Goal: Find specific page/section: Find specific page/section

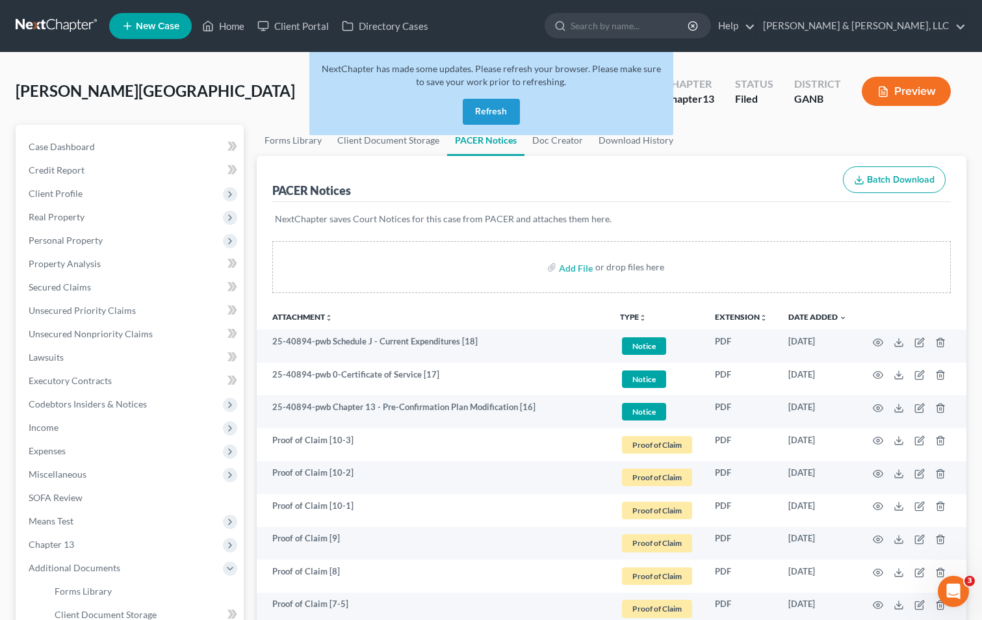
click at [483, 86] on span "NextChapter has made some updates. Please refresh your browser. Please make sur…" at bounding box center [491, 75] width 339 height 24
click at [486, 107] on button "Refresh" at bounding box center [491, 112] width 57 height 26
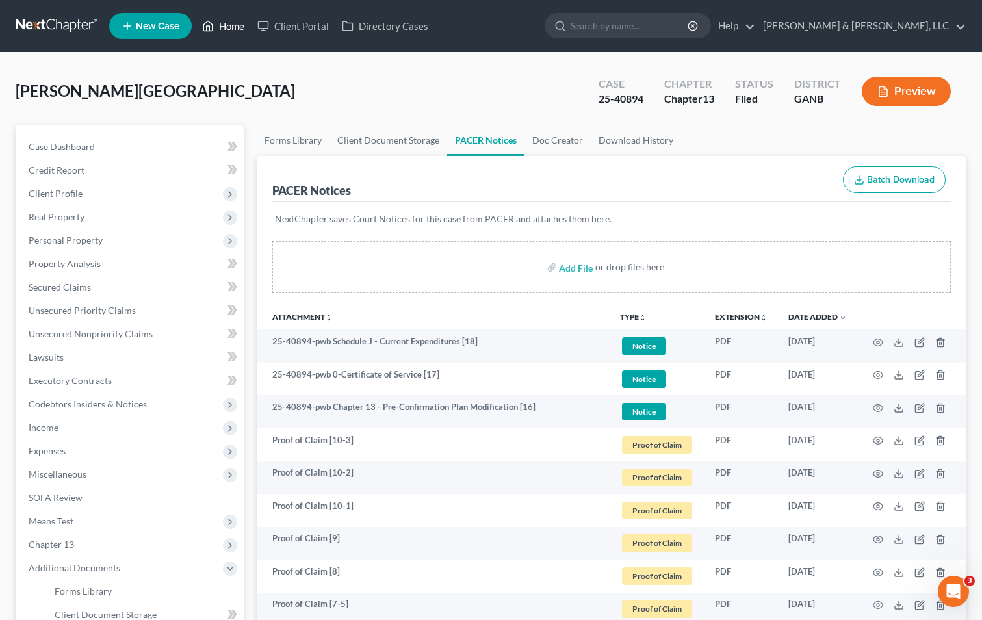
click at [244, 25] on link "Home" at bounding box center [223, 25] width 55 height 23
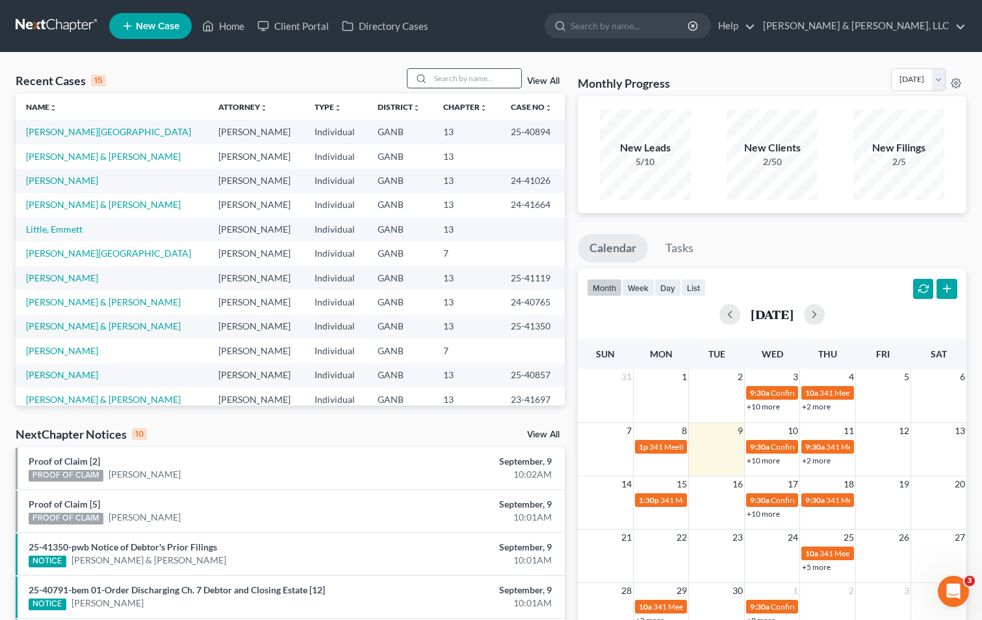
click at [437, 79] on input "search" at bounding box center [475, 78] width 91 height 19
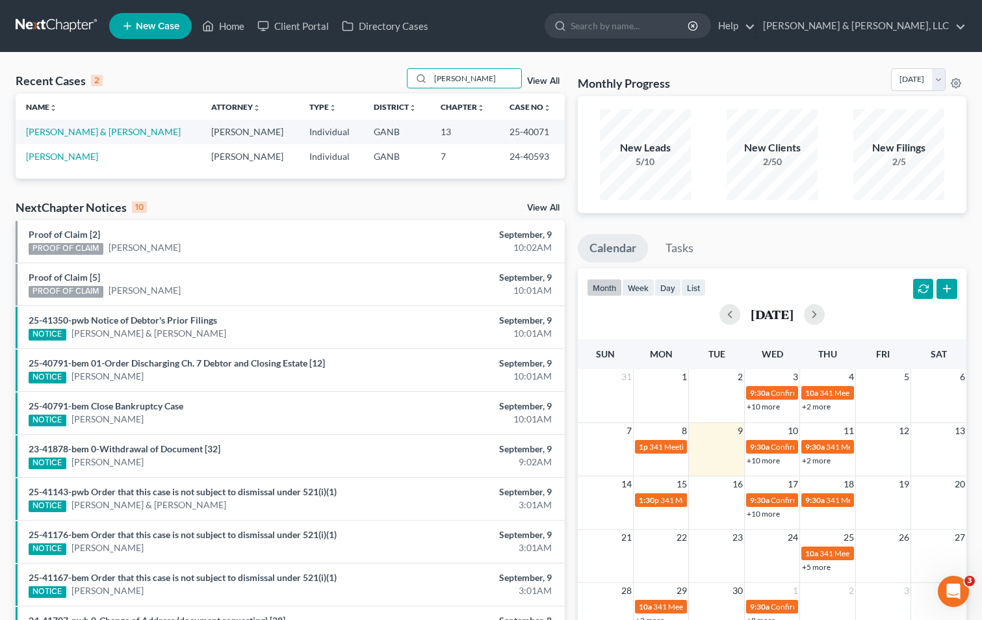
type input "Stafford"
click at [103, 131] on link "Stafford, Jason & Amanda" at bounding box center [103, 131] width 155 height 11
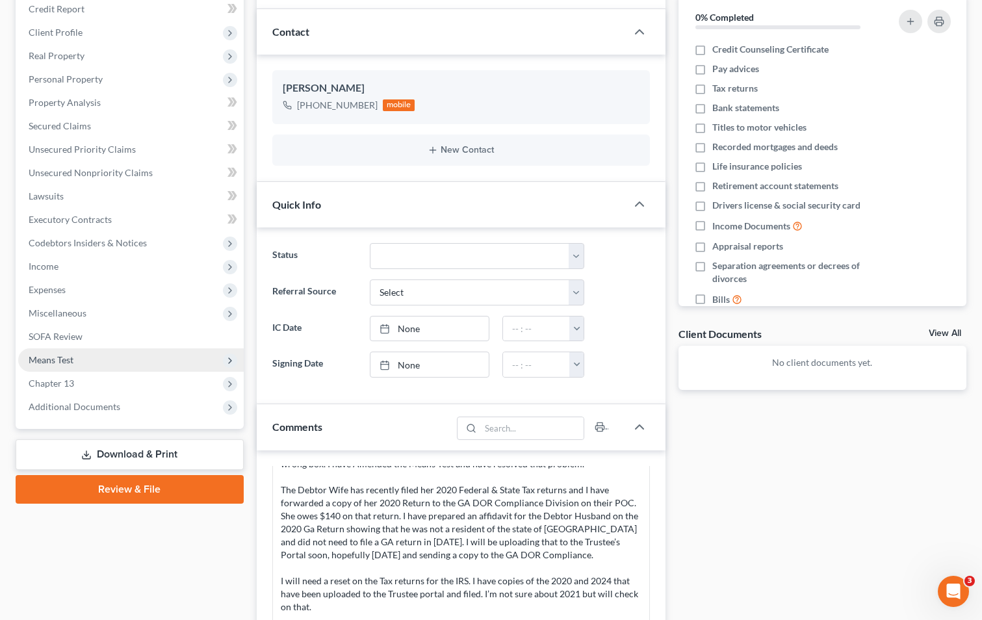
scroll to position [195, 0]
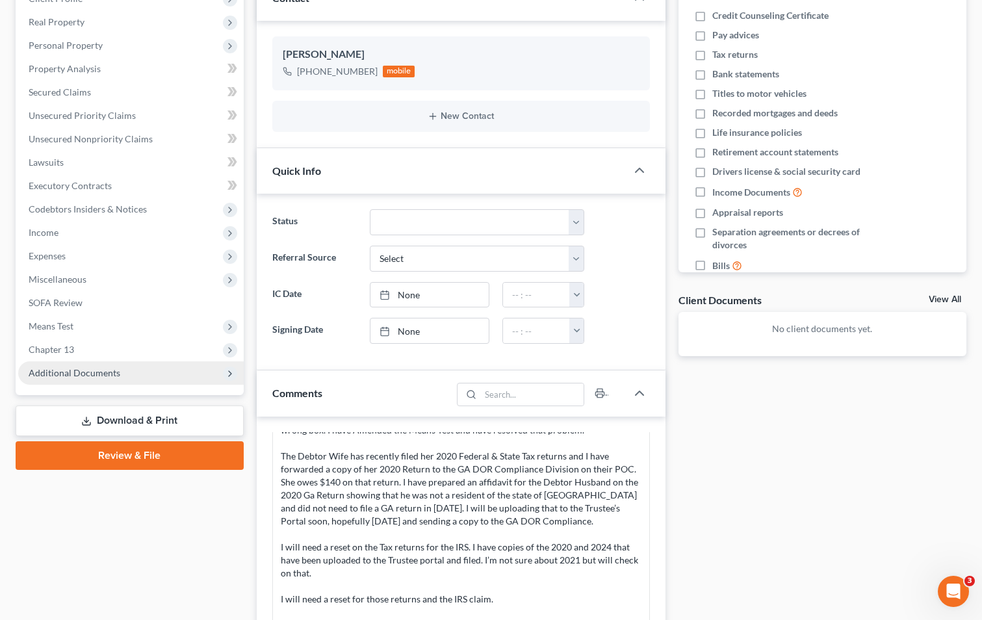
click at [86, 368] on span "Additional Documents" at bounding box center [75, 372] width 92 height 11
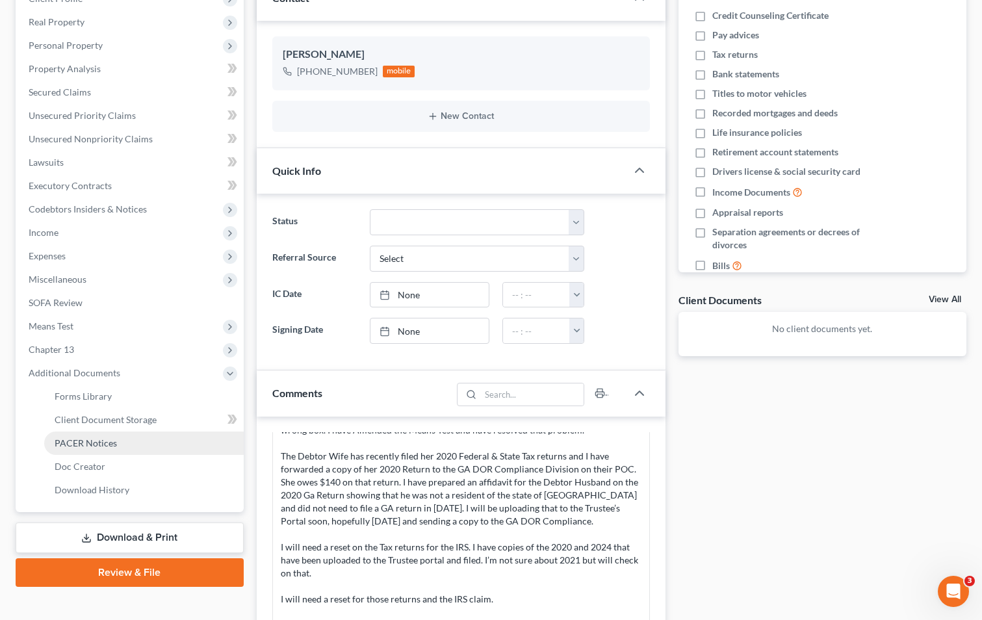
click at [79, 437] on span "PACER Notices" at bounding box center [86, 442] width 62 height 11
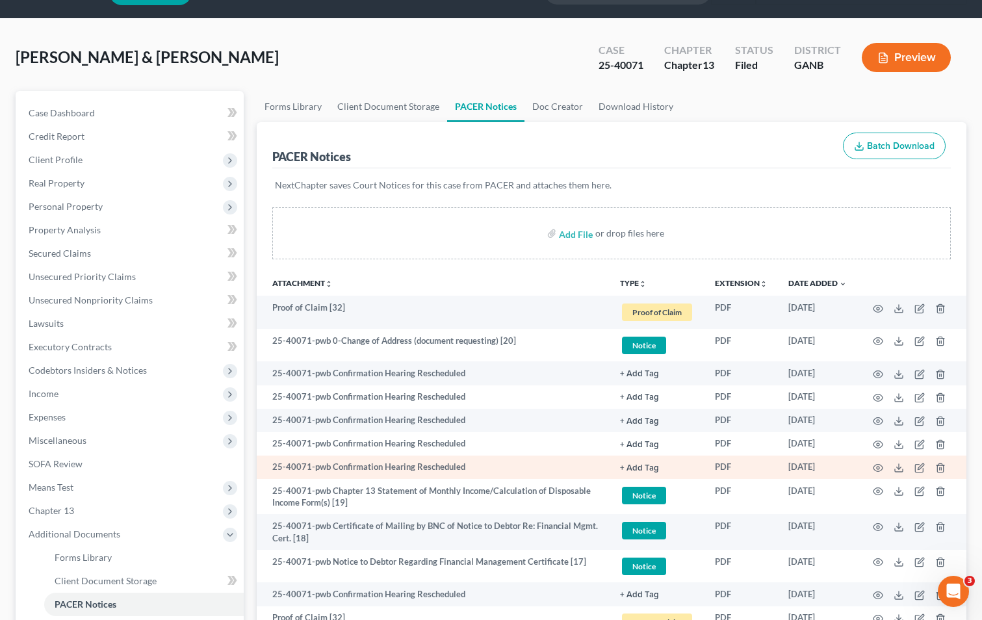
scroll to position [65, 0]
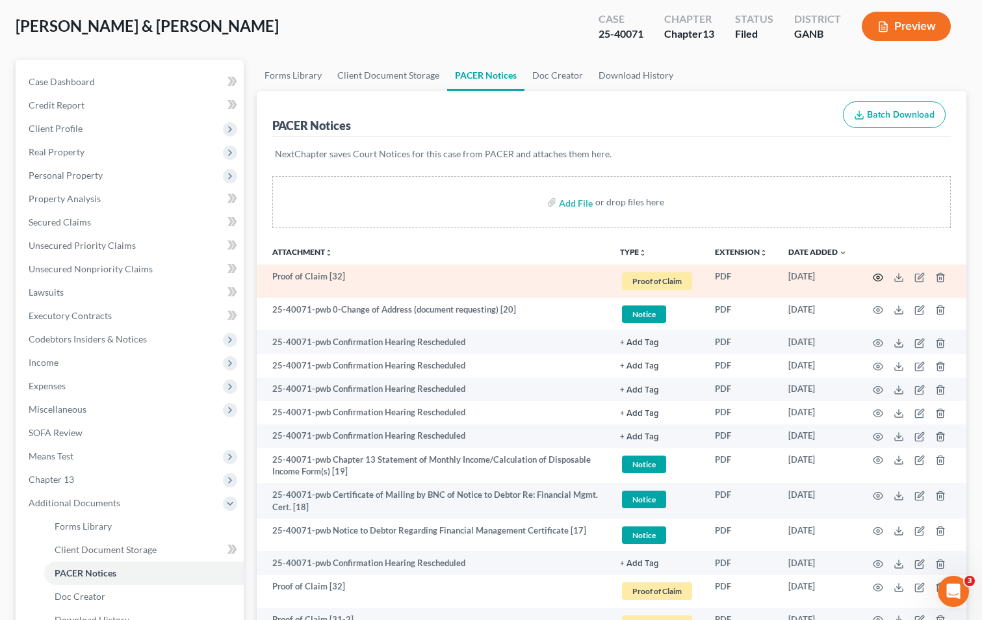
click at [876, 274] on icon "button" at bounding box center [878, 277] width 10 height 7
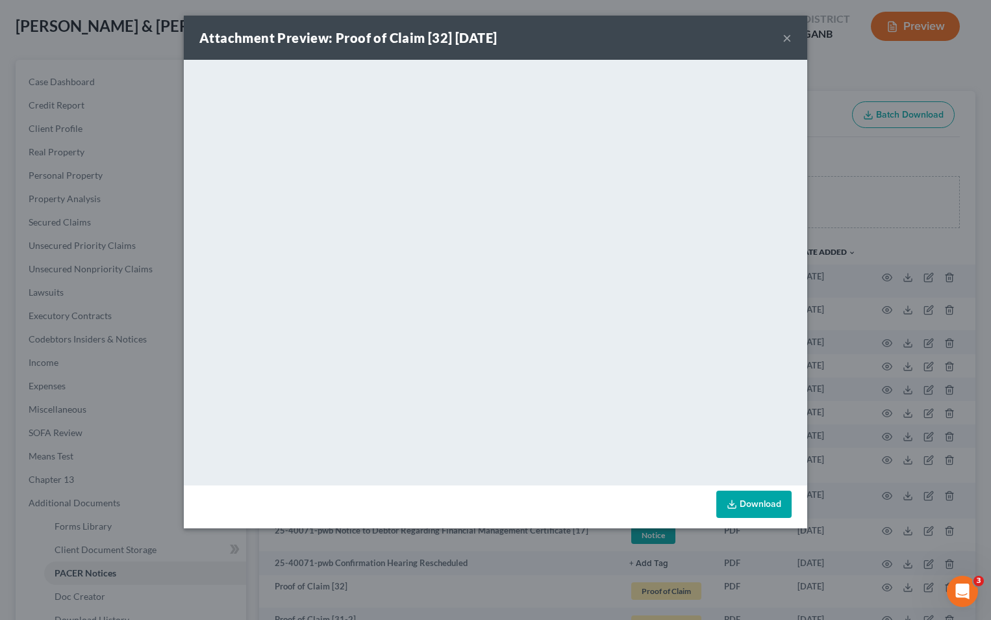
click at [790, 38] on button "×" at bounding box center [787, 38] width 9 height 16
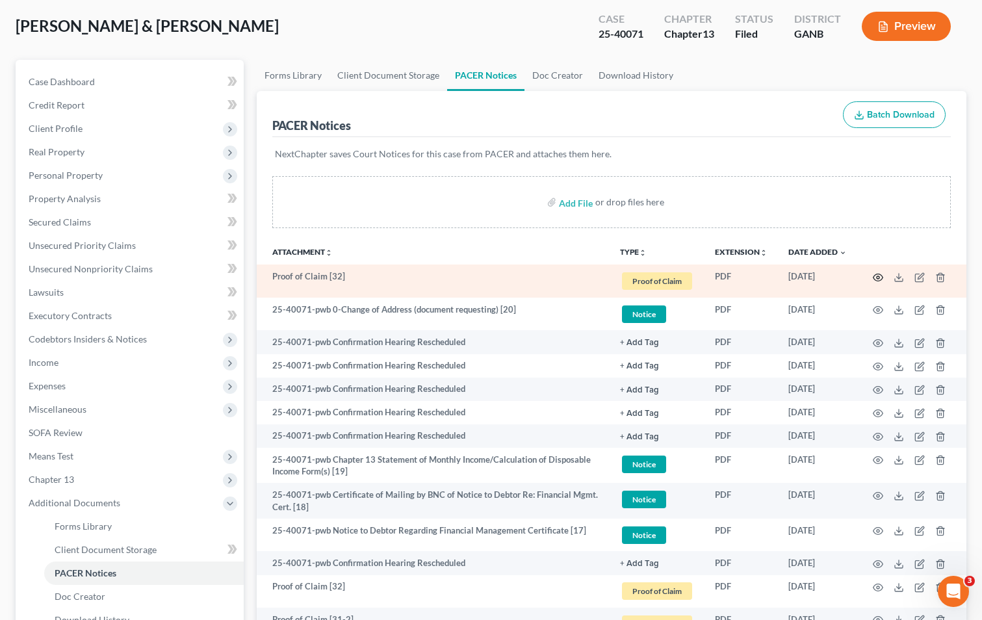
click at [878, 272] on icon "button" at bounding box center [878, 277] width 10 height 10
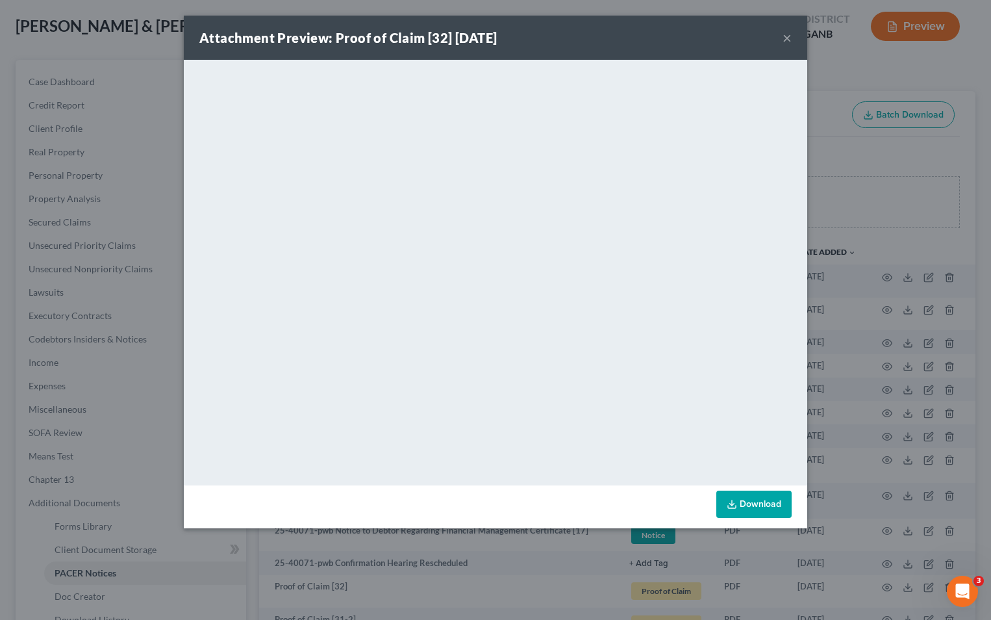
click at [788, 35] on button "×" at bounding box center [787, 38] width 9 height 16
